Goal: Task Accomplishment & Management: Manage account settings

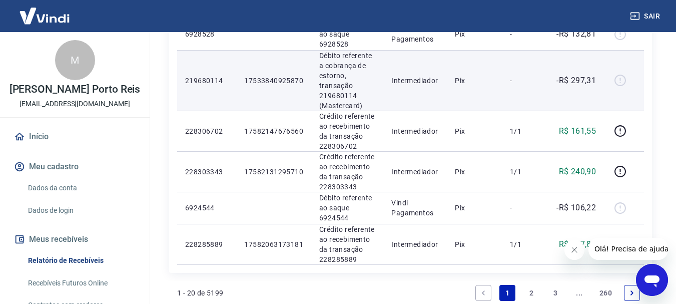
scroll to position [850, 0]
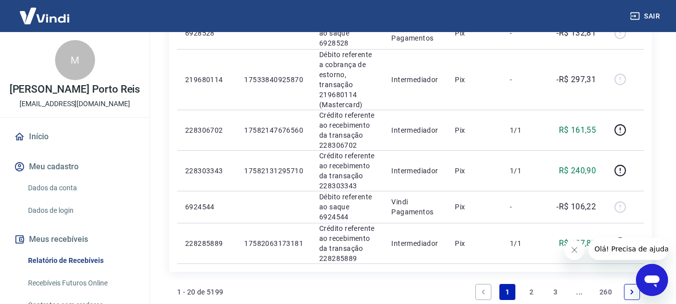
click at [523, 284] on link "2" at bounding box center [531, 292] width 16 height 16
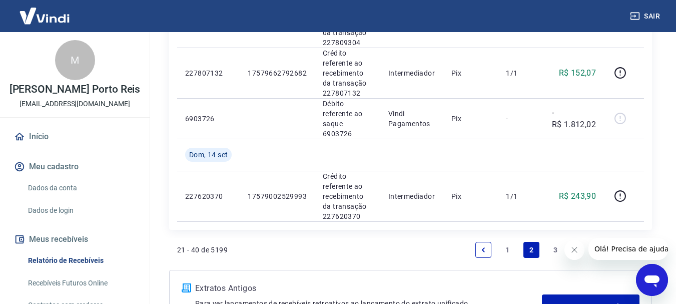
scroll to position [1259, 0]
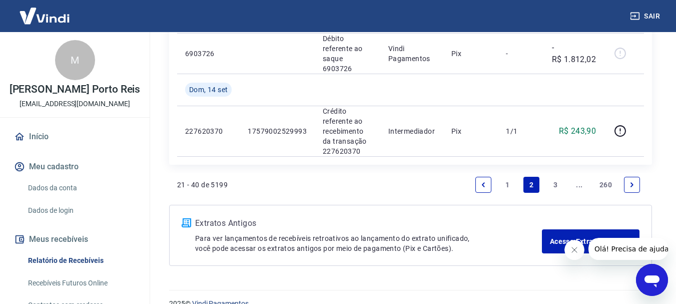
click at [483, 182] on icon "Previous page" at bounding box center [483, 184] width 3 height 5
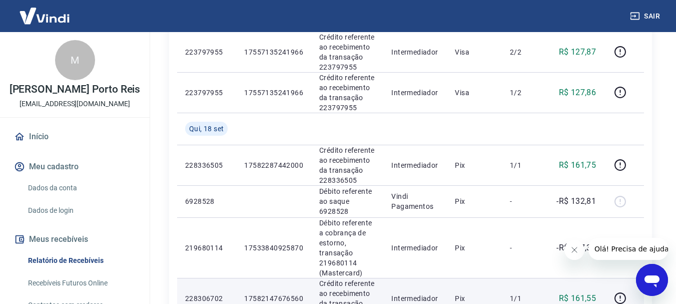
scroll to position [700, 0]
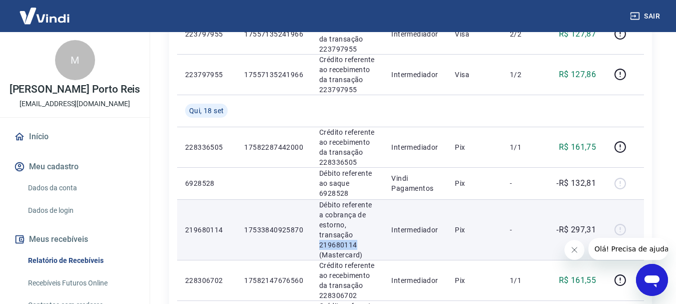
drag, startPoint x: 356, startPoint y: 210, endPoint x: 322, endPoint y: 210, distance: 33.5
click at [312, 208] on td "Débito referente a cobrança de estorno, transação 219680114 (Mastercard)" at bounding box center [347, 229] width 72 height 61
copy p "219680114"
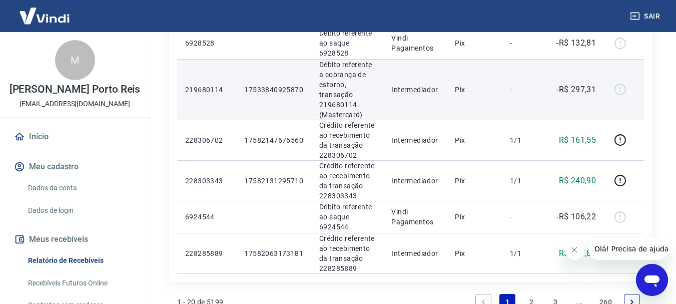
scroll to position [941, 0]
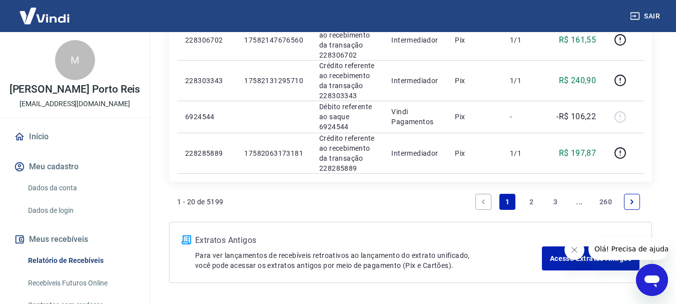
click at [528, 194] on link "2" at bounding box center [531, 202] width 16 height 16
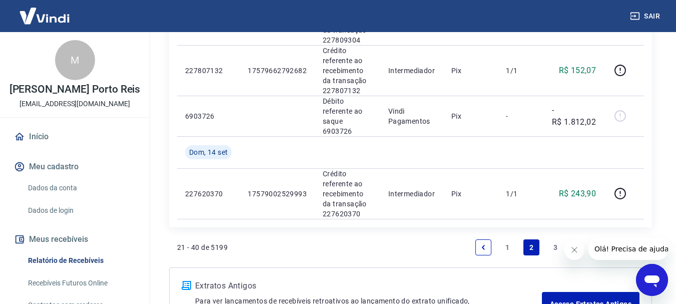
scroll to position [1259, 0]
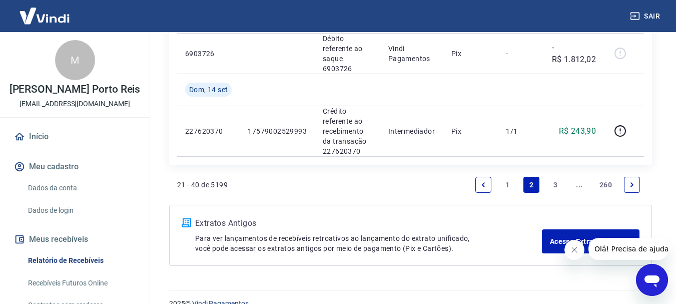
click at [478, 177] on link "Previous page" at bounding box center [483, 185] width 16 height 16
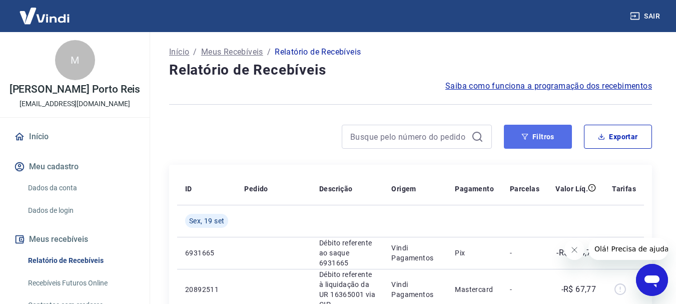
click at [540, 140] on button "Filtros" at bounding box center [538, 137] width 68 height 24
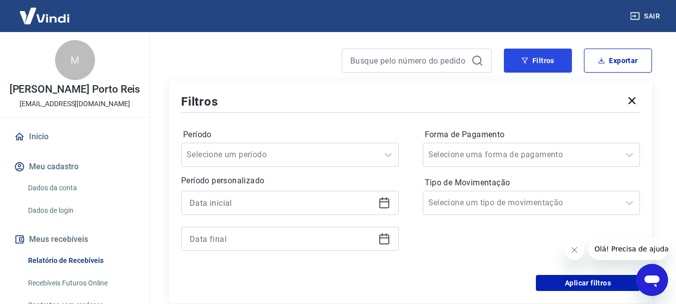
scroll to position [150, 0]
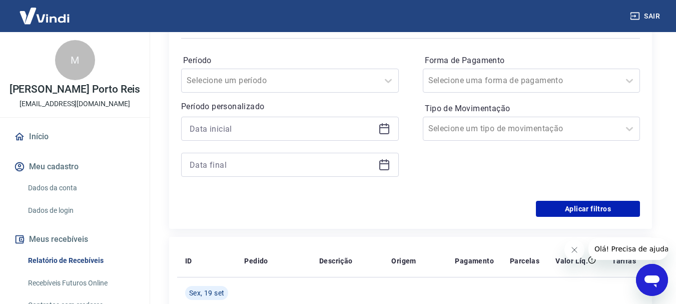
click at [383, 131] on icon at bounding box center [384, 129] width 12 height 12
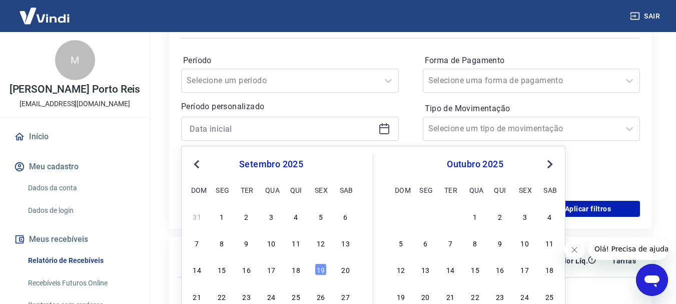
drag, startPoint x: 220, startPoint y: 271, endPoint x: 243, endPoint y: 162, distance: 111.5
click at [220, 271] on div "15" at bounding box center [222, 269] width 12 height 12
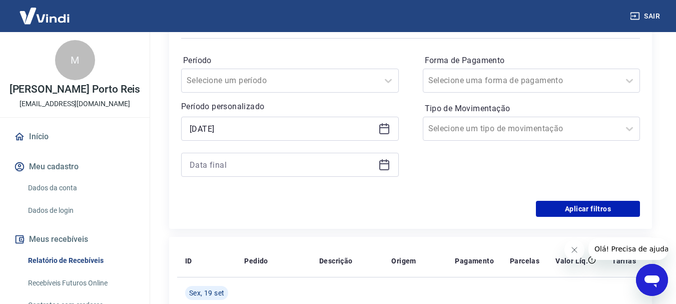
type input "15/09/2025"
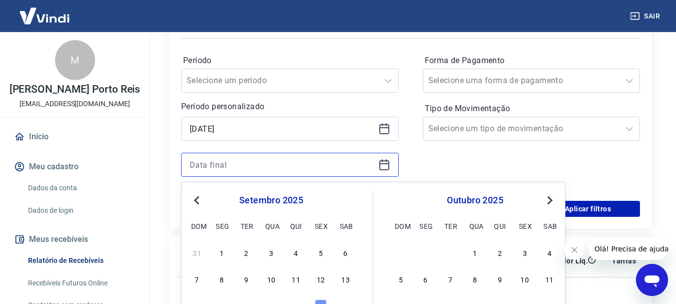
click at [244, 162] on input at bounding box center [282, 164] width 185 height 15
click at [320, 299] on div "19" at bounding box center [321, 305] width 12 height 12
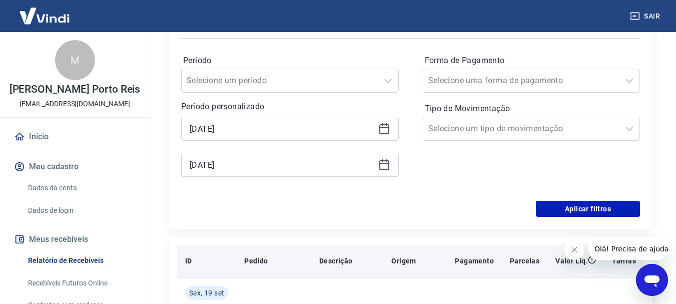
type input "19/09/2025"
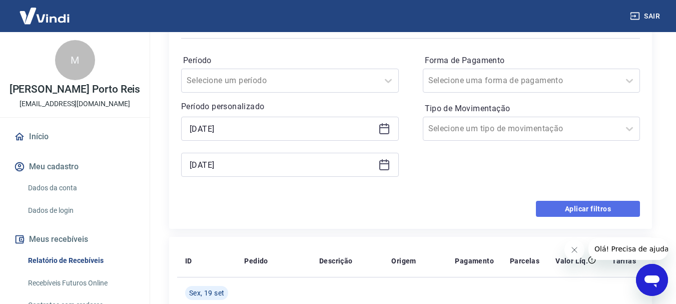
click at [586, 207] on button "Aplicar filtros" at bounding box center [588, 209] width 104 height 16
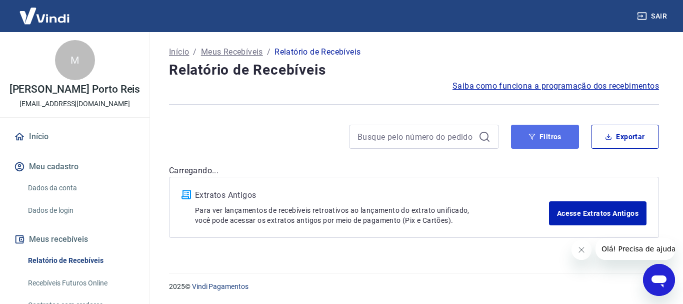
click at [560, 136] on button "Filtros" at bounding box center [545, 137] width 68 height 24
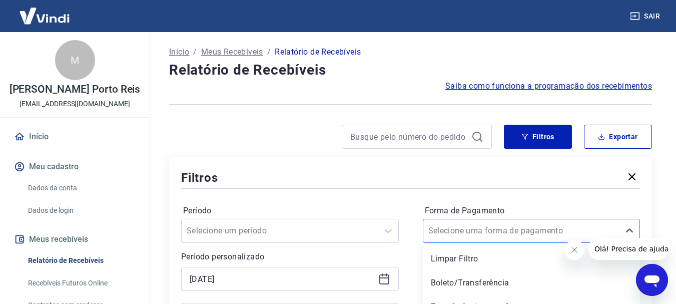
scroll to position [63, 0]
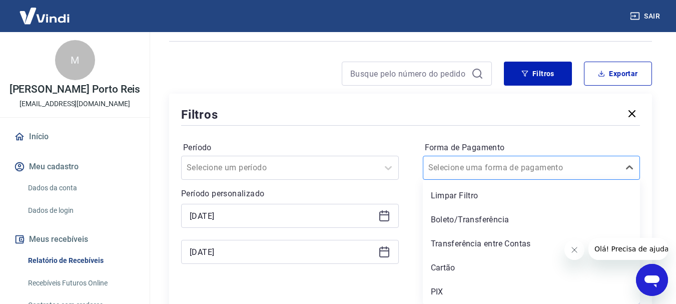
click at [491, 180] on div "option Boleto/Transferência focused, 2 of 5. 5 results available. Use Up and Do…" at bounding box center [532, 168] width 218 height 24
click at [447, 260] on div "Cartão" at bounding box center [532, 268] width 218 height 20
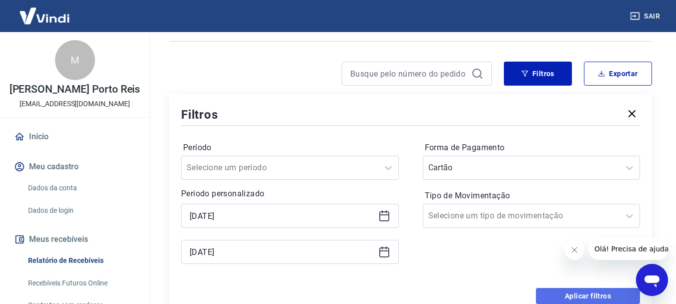
click at [549, 291] on button "Aplicar filtros" at bounding box center [588, 296] width 104 height 16
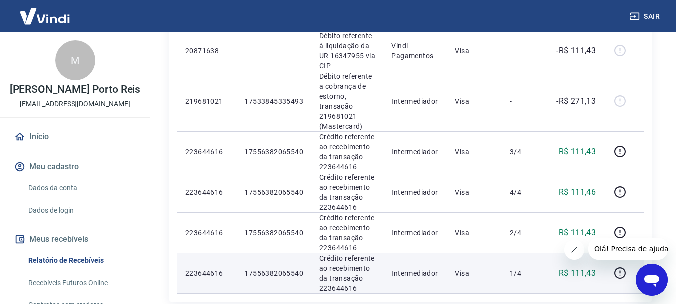
scroll to position [807, 0]
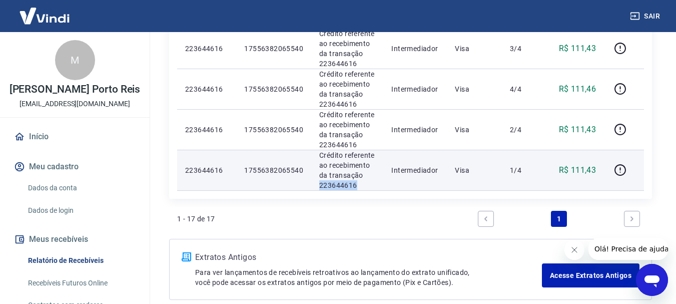
drag, startPoint x: 367, startPoint y: 131, endPoint x: 320, endPoint y: 131, distance: 46.5
click at [317, 150] on td "Crédito referente ao recebimento da transação 223644616" at bounding box center [347, 170] width 72 height 41
copy p "223644616"
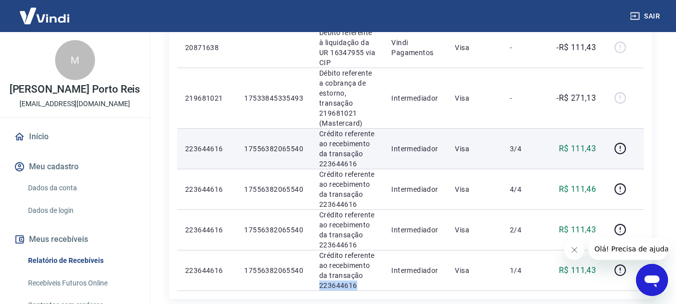
scroll to position [607, 0]
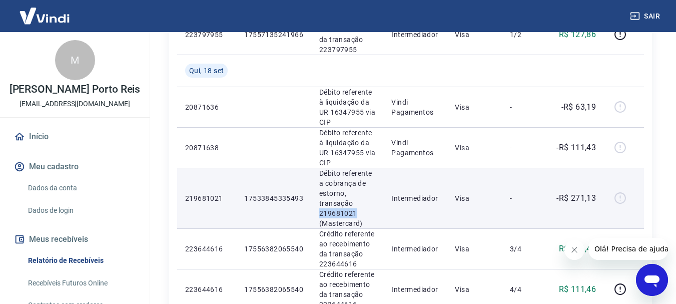
drag, startPoint x: 359, startPoint y: 161, endPoint x: 319, endPoint y: 164, distance: 39.7
click at [319, 168] on p "Débito referente a cobrança de estorno, transação 219681021 (Mastercard)" at bounding box center [347, 198] width 56 height 60
copy p "219681021"
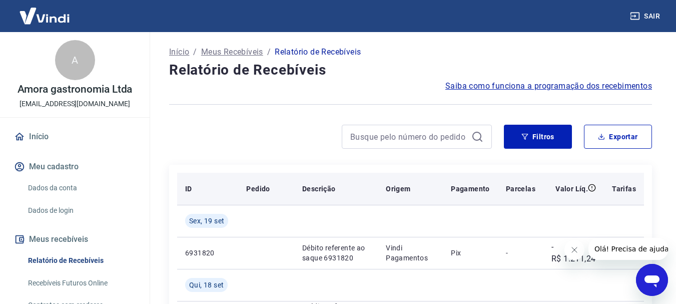
scroll to position [150, 0]
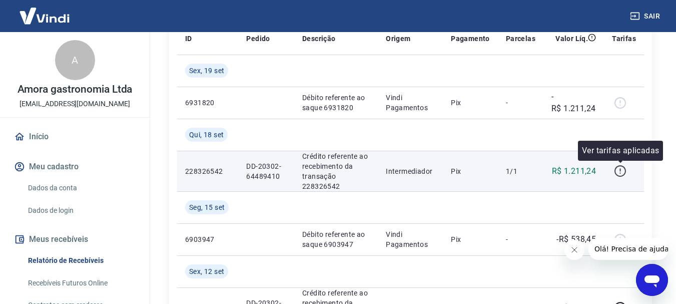
click at [618, 169] on icon "button" at bounding box center [620, 171] width 13 height 13
